Goal: Entertainment & Leisure: Consume media (video, audio)

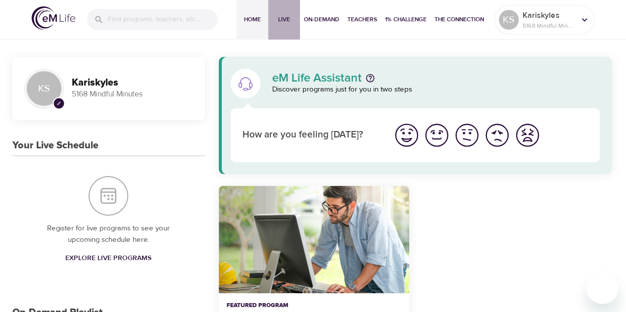
click at [276, 16] on span "Live" at bounding box center [284, 19] width 24 height 10
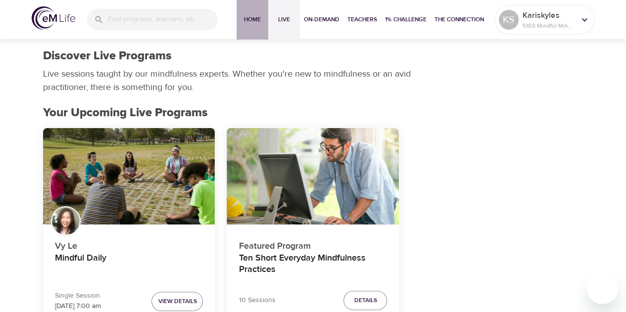
click at [250, 15] on span "Home" at bounding box center [253, 19] width 24 height 10
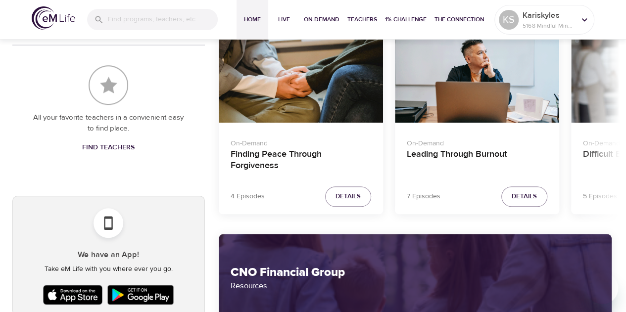
scroll to position [464, 0]
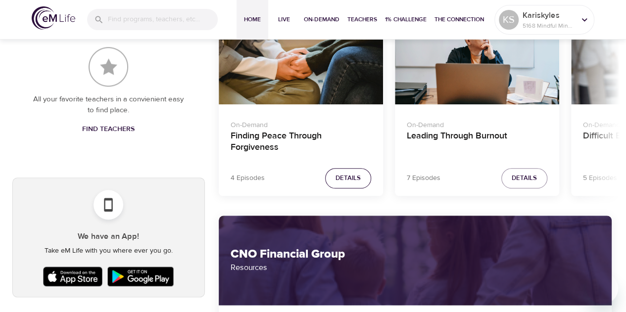
click at [337, 177] on span "Details" at bounding box center [348, 178] width 25 height 11
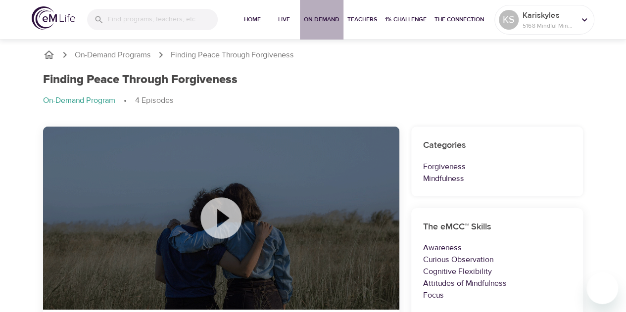
click at [306, 18] on span "On-Demand" at bounding box center [322, 19] width 36 height 10
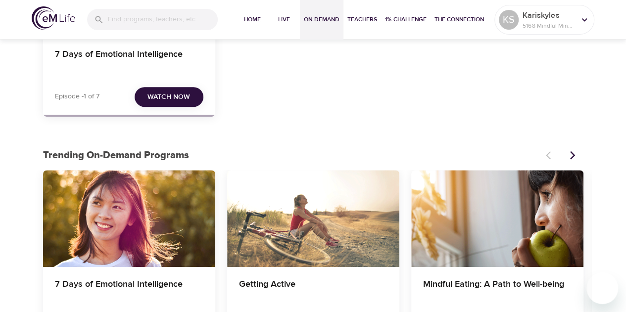
scroll to position [132, 0]
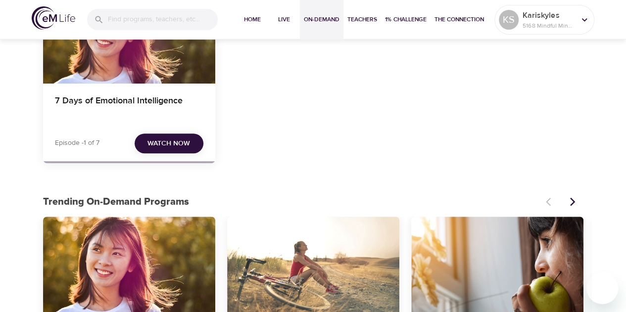
click at [158, 72] on div "7 Days of Emotional Intelligence" at bounding box center [129, 35] width 172 height 97
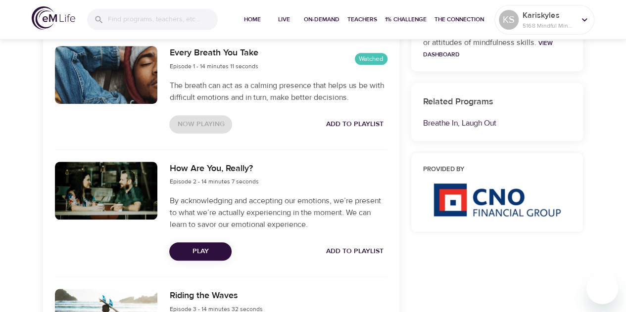
scroll to position [353, 0]
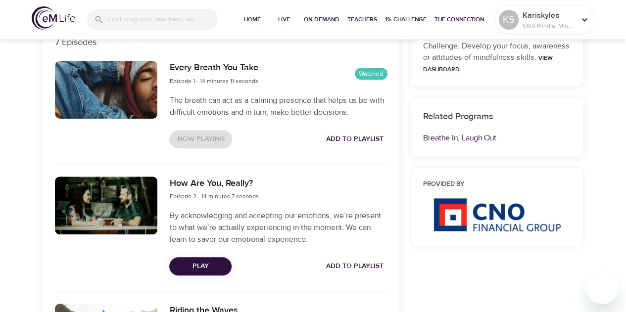
click at [195, 270] on span "Play" at bounding box center [200, 266] width 47 height 12
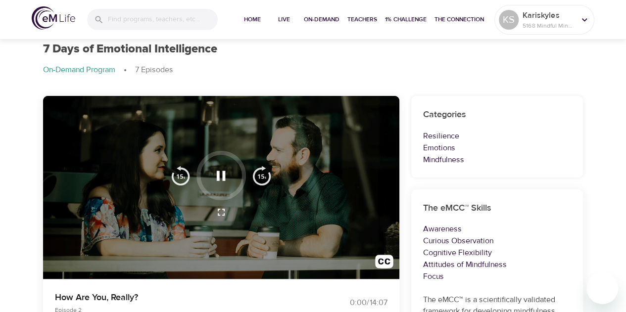
scroll to position [0, 0]
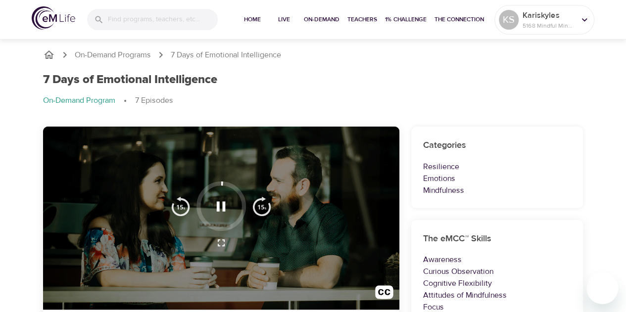
click at [365, 63] on div "On-Demand Programs 7 Days of Emotional Intelligence 7 Days of Emotional Intelli…" at bounding box center [313, 82] width 564 height 90
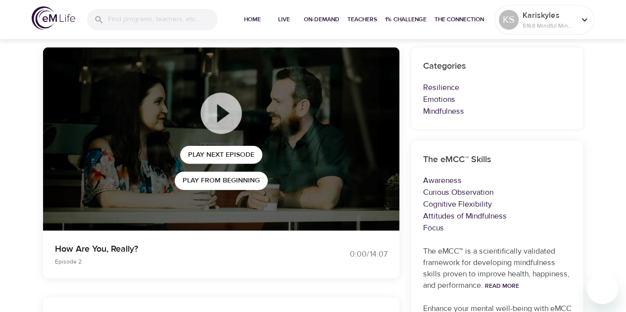
scroll to position [61, 0]
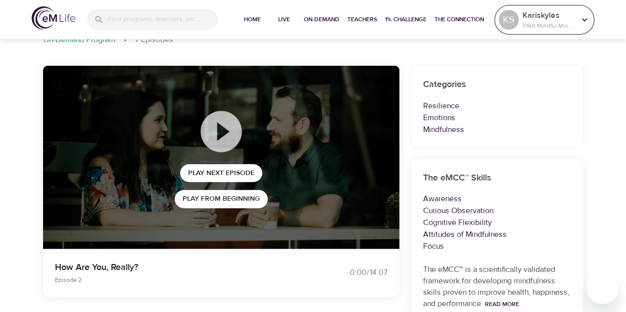
click at [543, 6] on div "KS Kariskyles 5168 Mindful Minutes" at bounding box center [544, 20] width 100 height 30
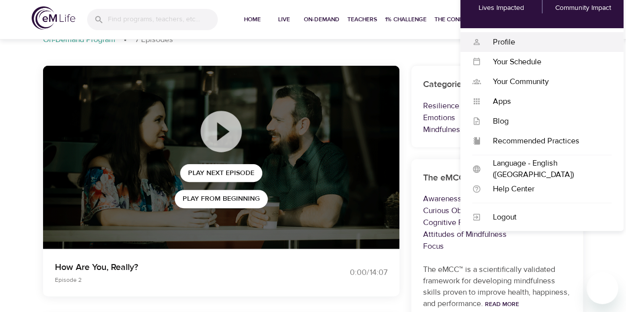
click at [503, 42] on div "Profile" at bounding box center [546, 42] width 131 height 11
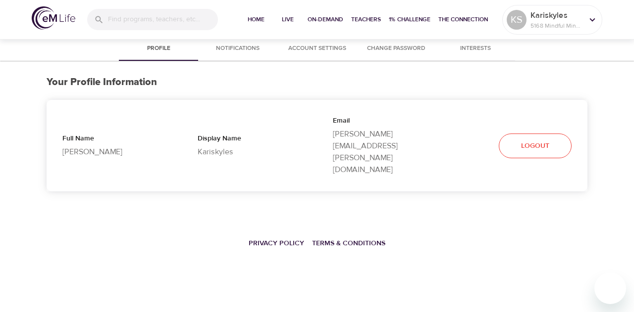
select select "10"
